Goal: Task Accomplishment & Management: Manage account settings

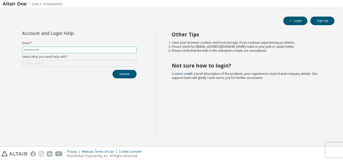
click at [101, 49] on input "text" at bounding box center [79, 50] width 112 height 4
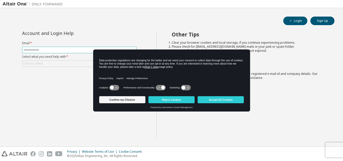
click at [87, 48] on input "text" at bounding box center [79, 50] width 112 height 4
type input "**********"
click at [59, 62] on div "Click to select" at bounding box center [79, 63] width 114 height 6
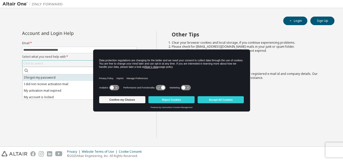
click at [49, 78] on li "I forgot my password" at bounding box center [79, 77] width 113 height 7
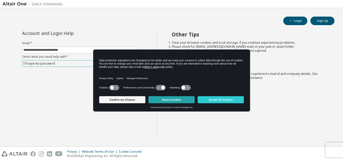
click at [160, 98] on button "Reject Cookies" at bounding box center [171, 99] width 46 height 7
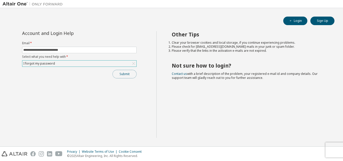
click at [131, 76] on button "Submit" at bounding box center [124, 74] width 24 height 9
click at [128, 78] on button "Submit" at bounding box center [124, 74] width 24 height 9
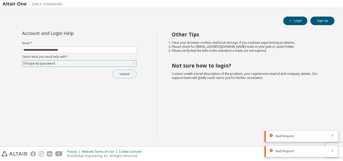
click at [121, 75] on button "Submit" at bounding box center [124, 74] width 24 height 9
click at [129, 75] on button "Submit" at bounding box center [124, 74] width 24 height 9
